Goal: Task Accomplishment & Management: Manage account settings

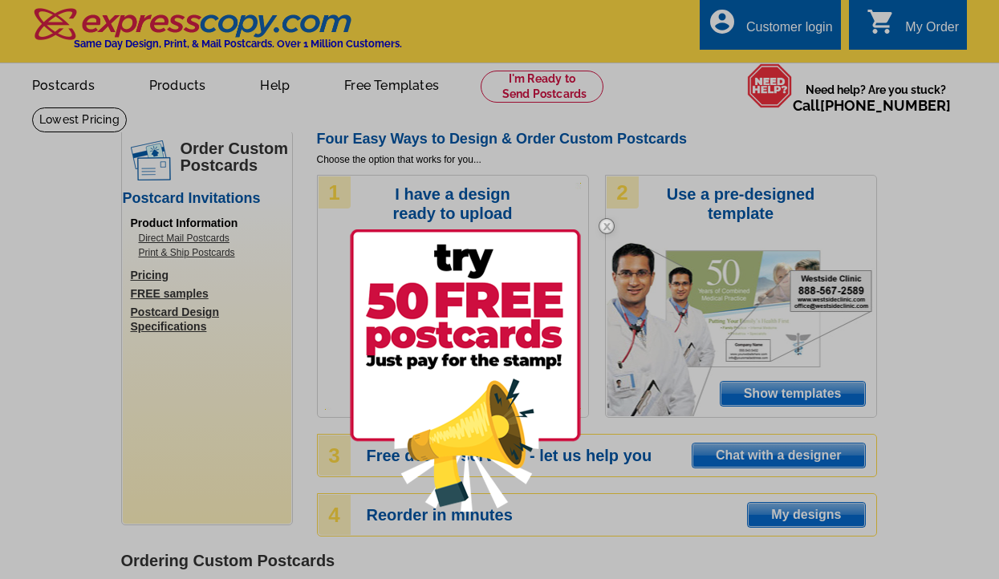
click at [762, 26] on div at bounding box center [499, 289] width 999 height 579
click at [472, 351] on img at bounding box center [465, 370] width 231 height 282
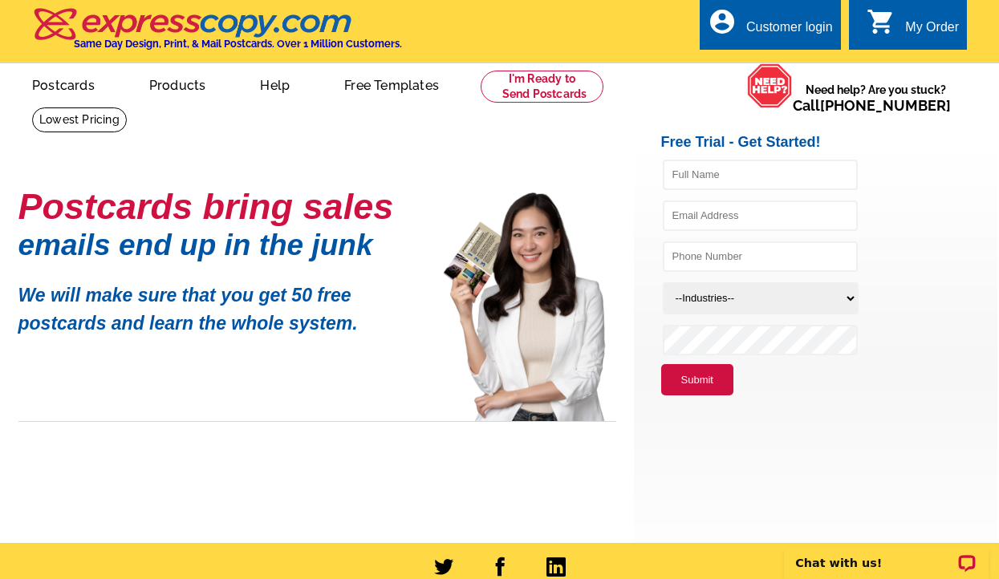
scroll to position [3, 0]
click at [774, 26] on div "Customer login" at bounding box center [789, 31] width 87 height 22
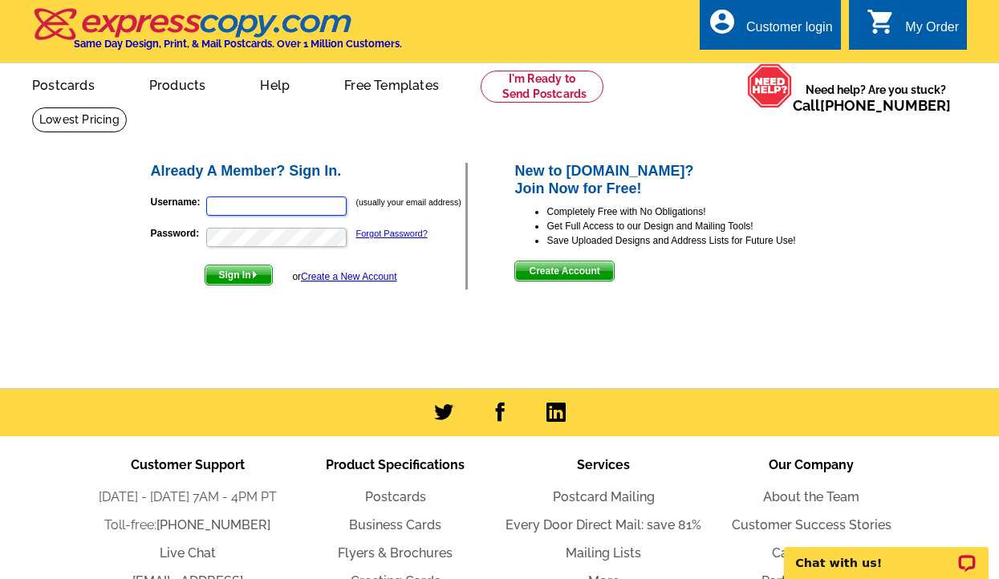
click at [333, 205] on input "Username:" at bounding box center [276, 206] width 140 height 19
click at [375, 167] on h2 "Already A Member? Sign In." at bounding box center [308, 172] width 315 height 18
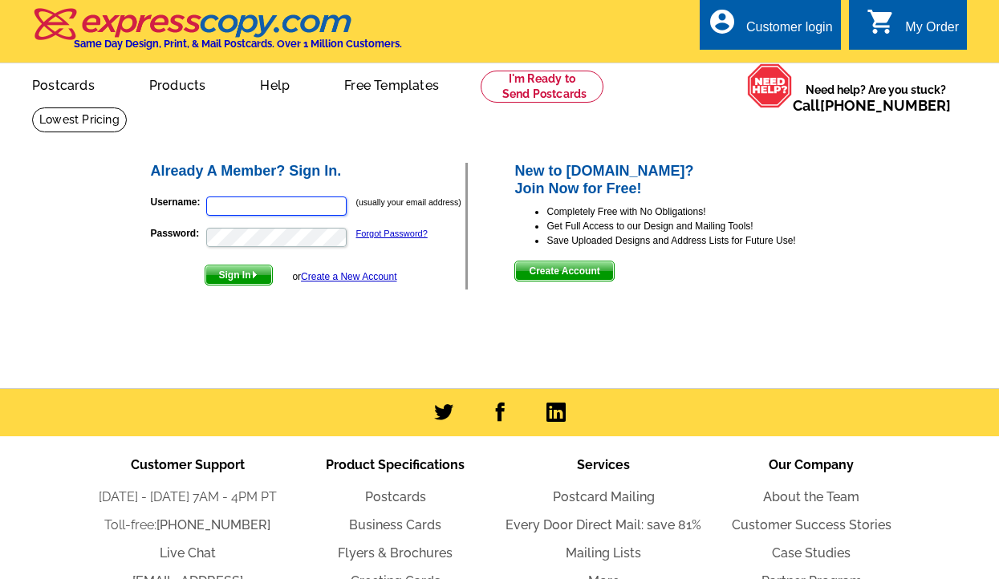
click at [285, 197] on input "Username:" at bounding box center [276, 206] width 140 height 19
click at [336, 205] on input "Username:" at bounding box center [276, 206] width 140 height 19
